Goal: Task Accomplishment & Management: Manage account settings

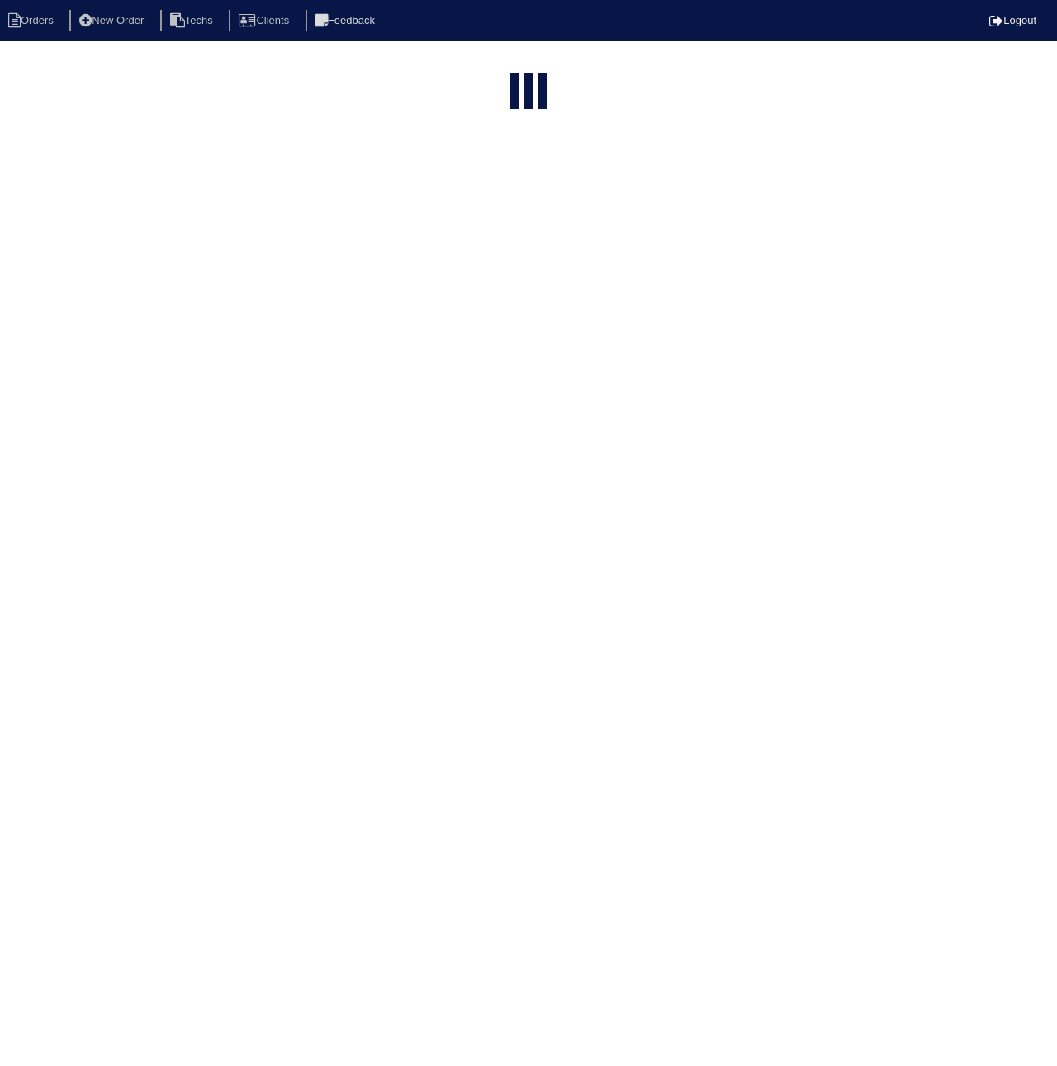
select select "15"
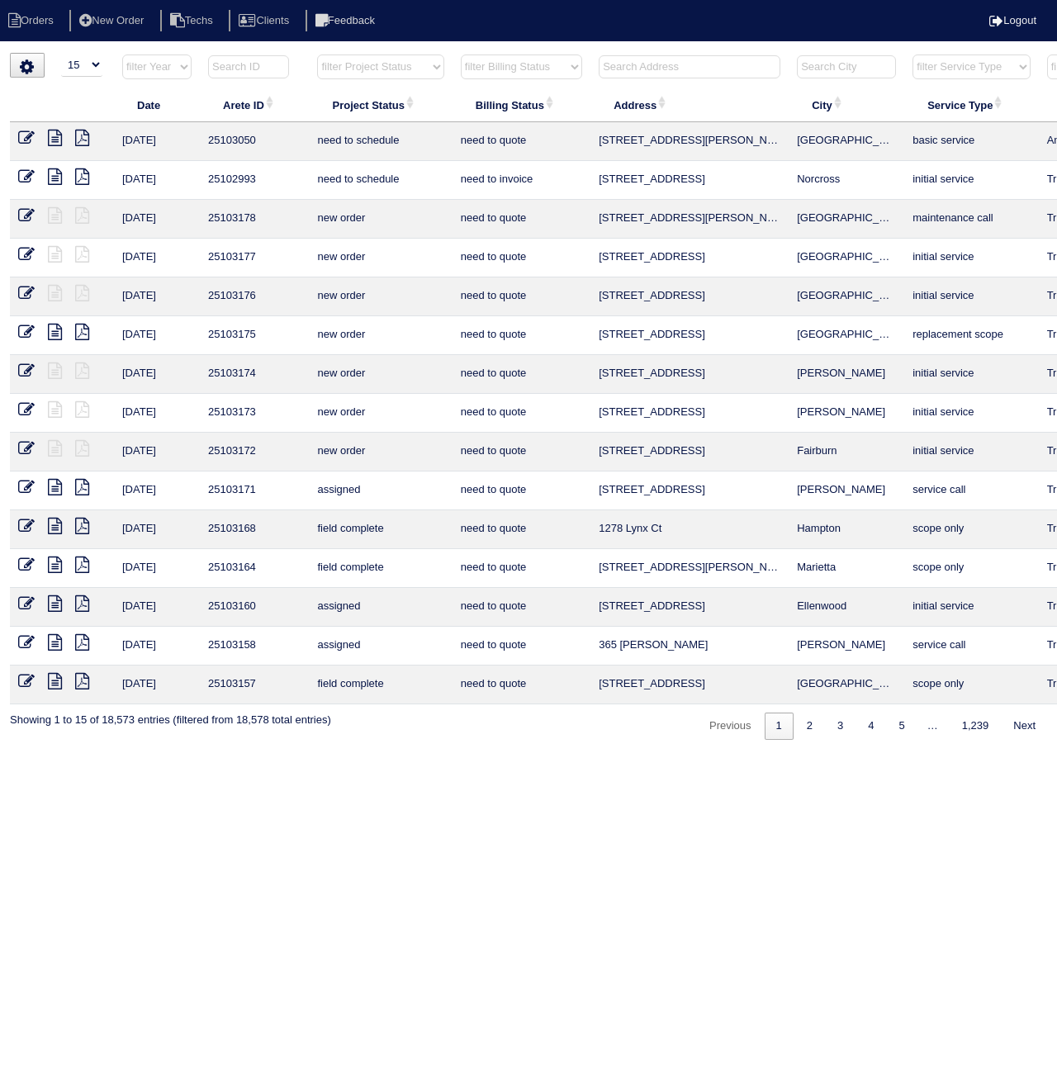
click at [665, 72] on input "text" at bounding box center [689, 66] width 182 height 23
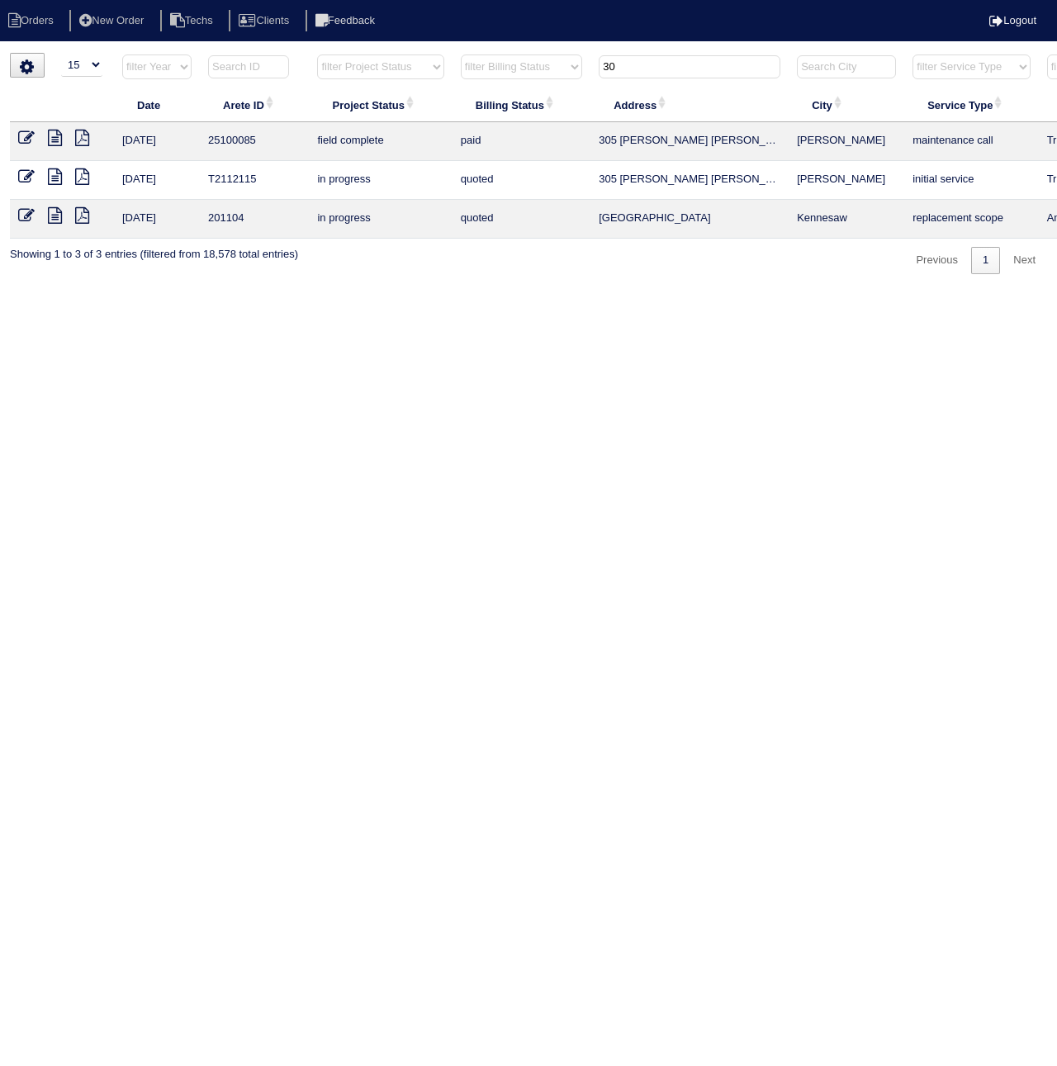
type input "3"
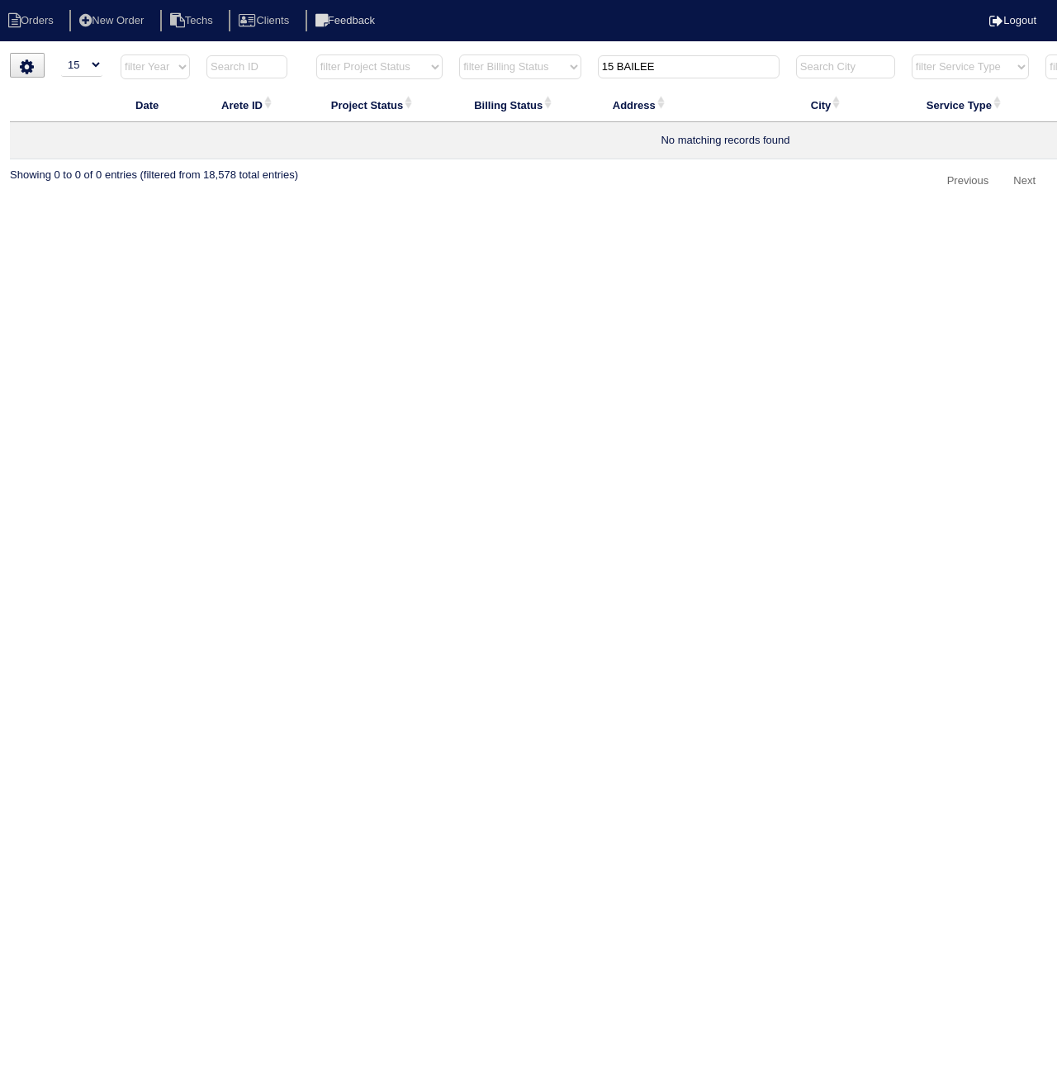
click at [609, 69] on input "15 BAILEE" at bounding box center [689, 66] width 182 height 23
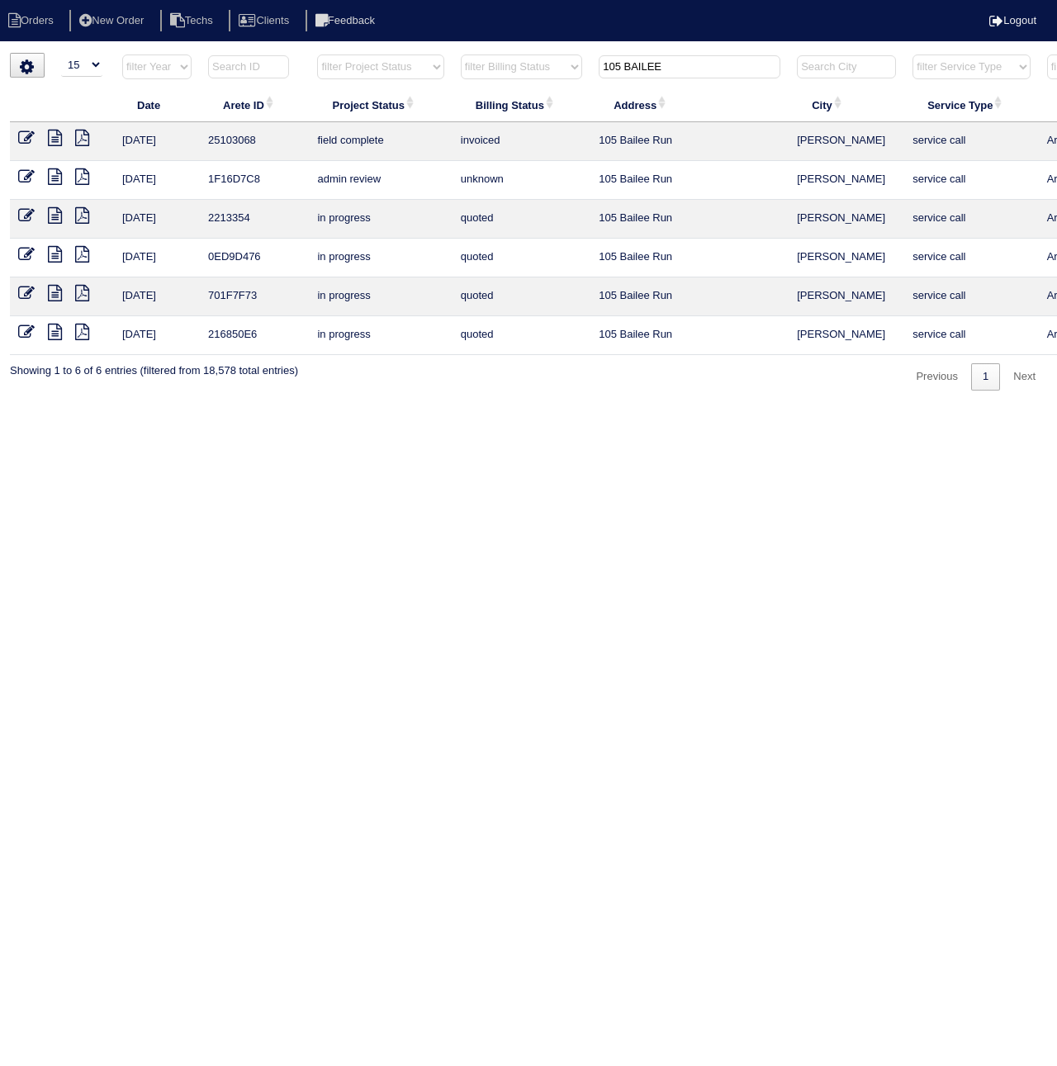
type input "105 BAILEE"
click at [25, 140] on icon at bounding box center [26, 138] width 17 height 17
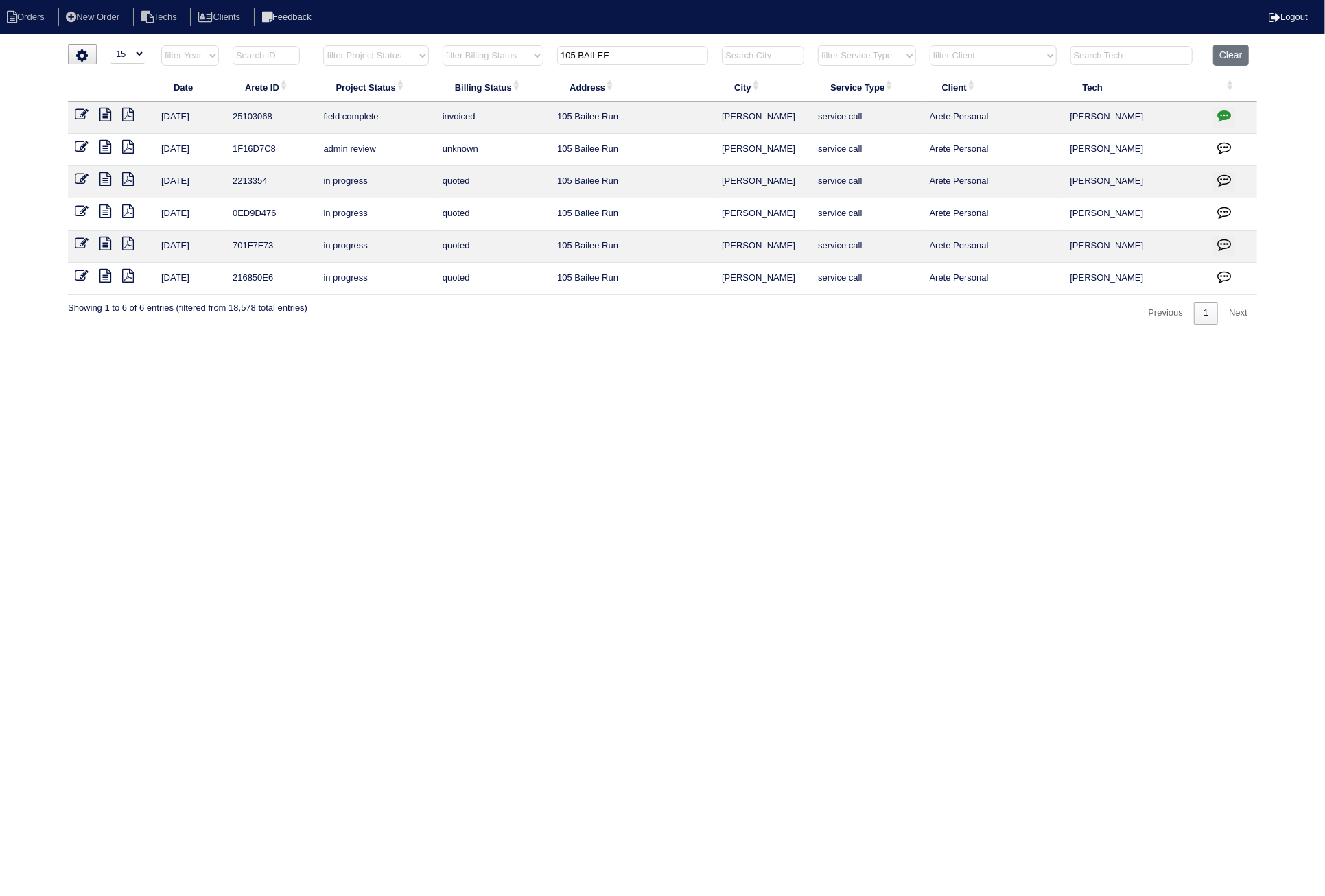
click at [878, 120] on icon "button" at bounding box center [1224, 115] width 14 height 14
type textarea "8/18/25 - $480 quoted price per Payton plus 5% CC fee - total - $504 - KE 8/22/…"
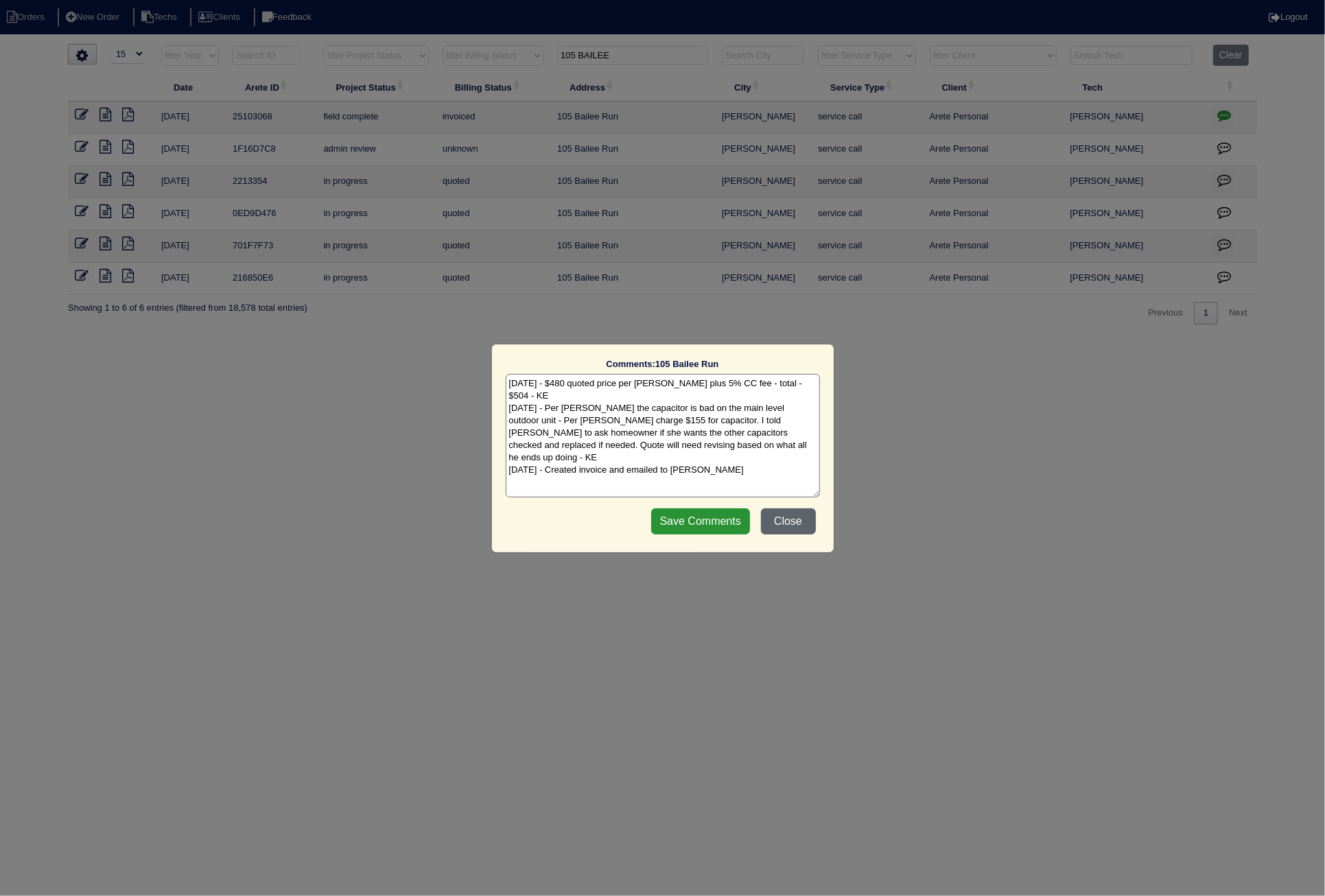
click at [789, 517] on button "Close" at bounding box center [788, 521] width 55 height 26
